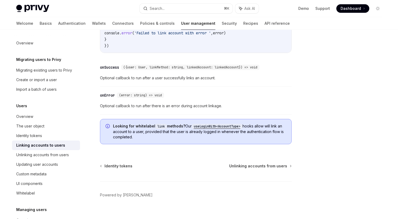
scroll to position [645, 0]
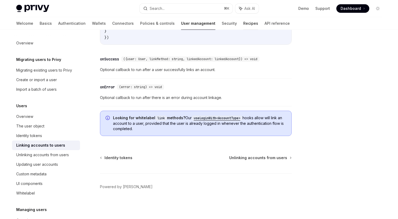
click at [243, 24] on link "Recipes" at bounding box center [250, 23] width 15 height 13
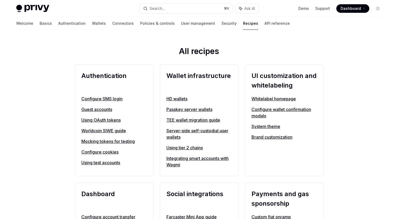
scroll to position [199, 0]
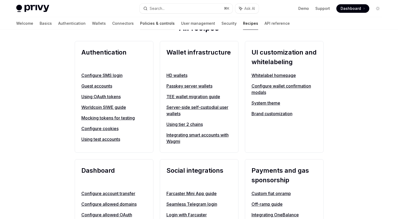
click at [140, 25] on link "Policies & controls" at bounding box center [157, 23] width 35 height 13
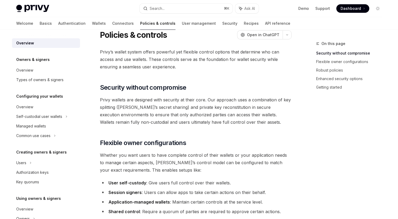
scroll to position [95, 0]
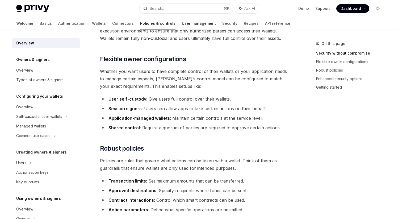
click at [182, 24] on link "User management" at bounding box center [199, 23] width 34 height 13
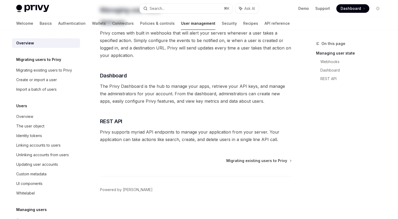
scroll to position [112, 0]
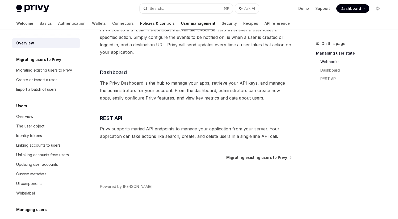
click at [140, 27] on link "Policies & controls" at bounding box center [157, 23] width 35 height 13
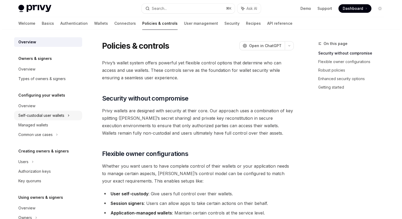
scroll to position [67, 0]
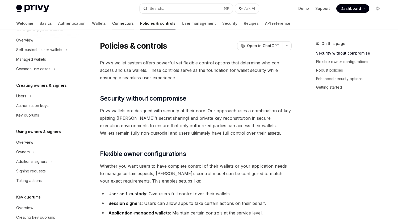
click at [112, 23] on link "Connectors" at bounding box center [123, 23] width 22 height 13
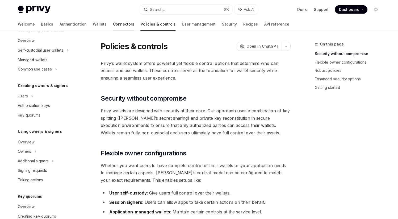
scroll to position [2, 0]
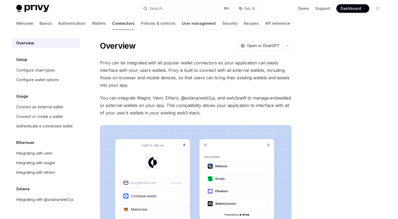
click at [182, 23] on link "User management" at bounding box center [199, 23] width 34 height 13
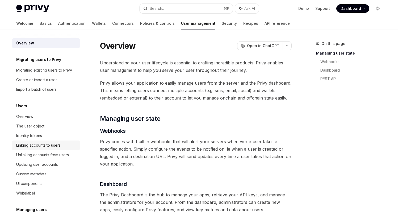
click at [49, 147] on div "Linking accounts to users" at bounding box center [38, 145] width 44 height 6
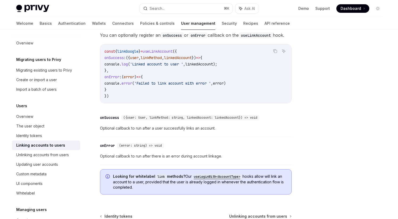
scroll to position [588, 0]
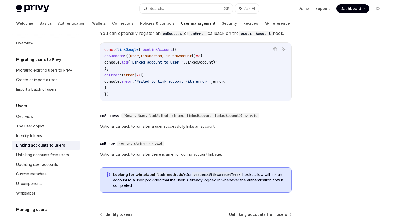
click at [231, 173] on code "useLoginWith<AccountType>" at bounding box center [217, 174] width 51 height 5
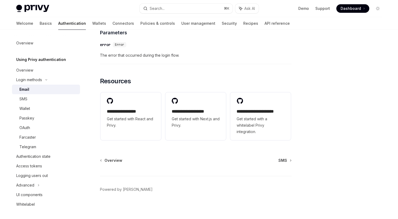
scroll to position [1082, 0]
click at [34, 184] on div "Advanced" at bounding box center [46, 185] width 68 height 10
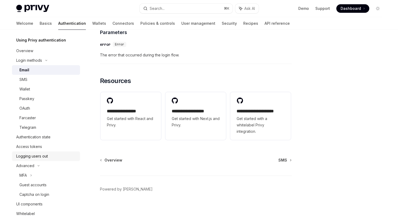
scroll to position [29, 0]
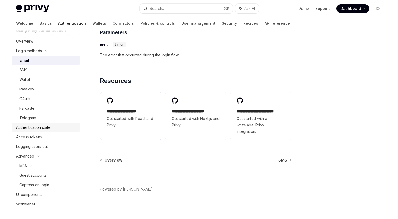
click at [47, 131] on link "Authentication state" at bounding box center [46, 127] width 68 height 10
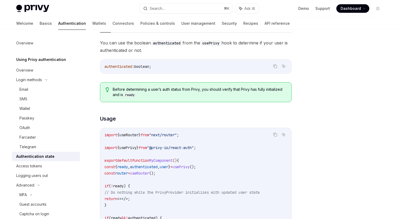
scroll to position [74, 0]
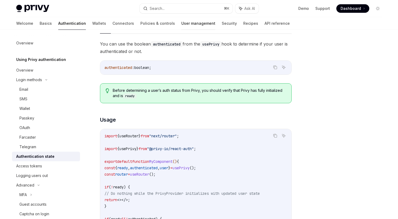
click at [181, 22] on link "User management" at bounding box center [198, 23] width 34 height 13
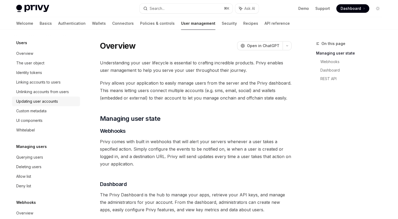
scroll to position [49, 0]
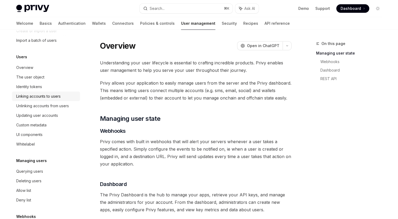
click at [49, 99] on div "Linking accounts to users" at bounding box center [38, 96] width 44 height 6
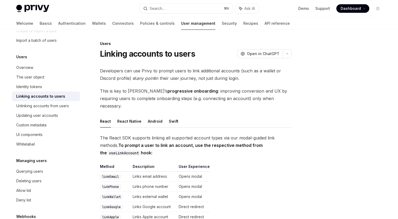
click at [50, 97] on div "Linking accounts to users" at bounding box center [40, 96] width 49 height 6
type textarea "*"
click at [187, 7] on button "Search... ⌘ K" at bounding box center [185, 9] width 93 height 10
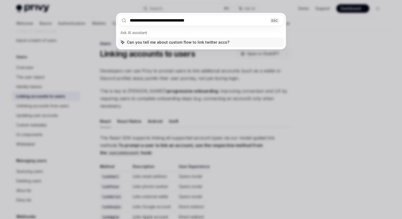
type input "**********"
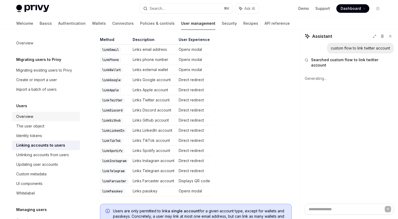
click at [35, 118] on div "Overview" at bounding box center [46, 116] width 61 height 6
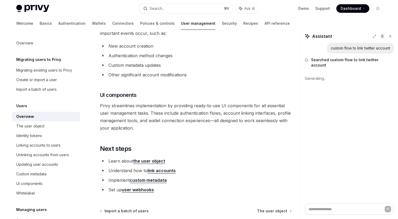
scroll to position [577, 0]
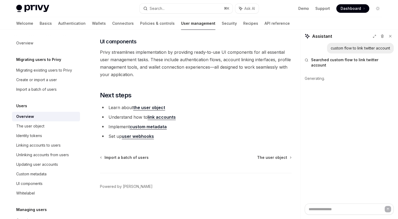
type textarea "*"
